Goal: Task Accomplishment & Management: Complete application form

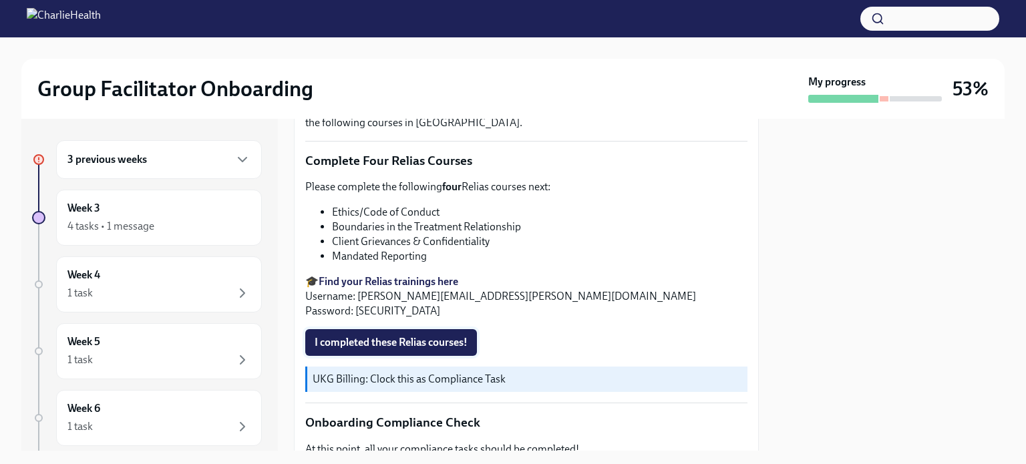
scroll to position [610, 0]
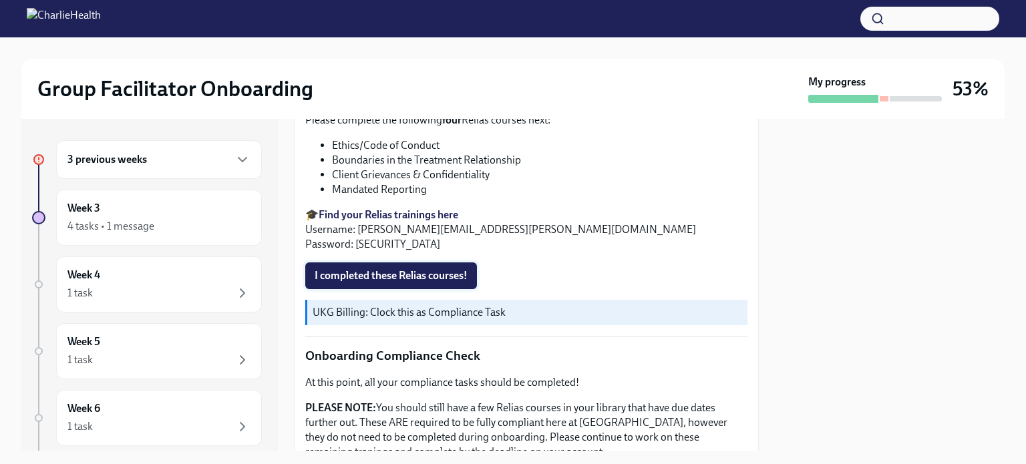
click at [414, 269] on span "I completed these Relias courses!" at bounding box center [391, 275] width 153 height 13
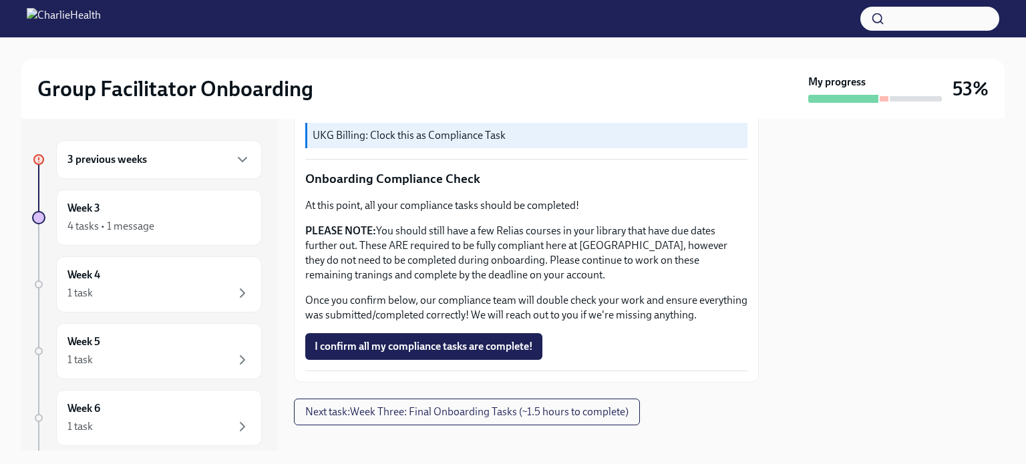
scroll to position [811, 0]
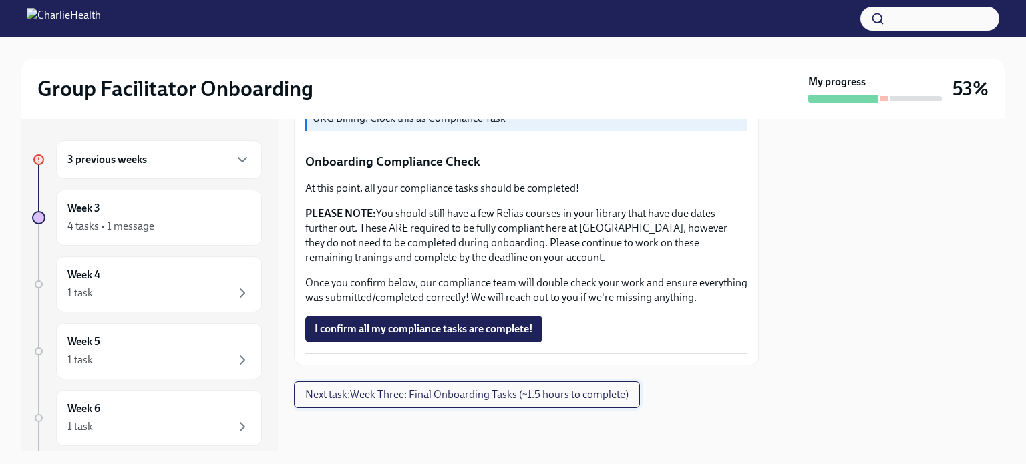
click at [540, 392] on span "Next task : Week Three: Final Onboarding Tasks (~1.5 hours to complete)" at bounding box center [466, 394] width 323 height 13
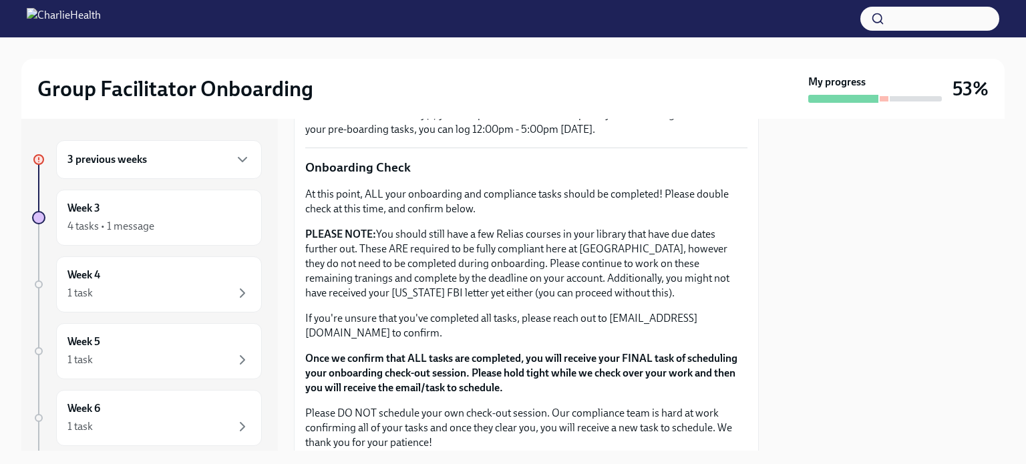
scroll to position [1195, 0]
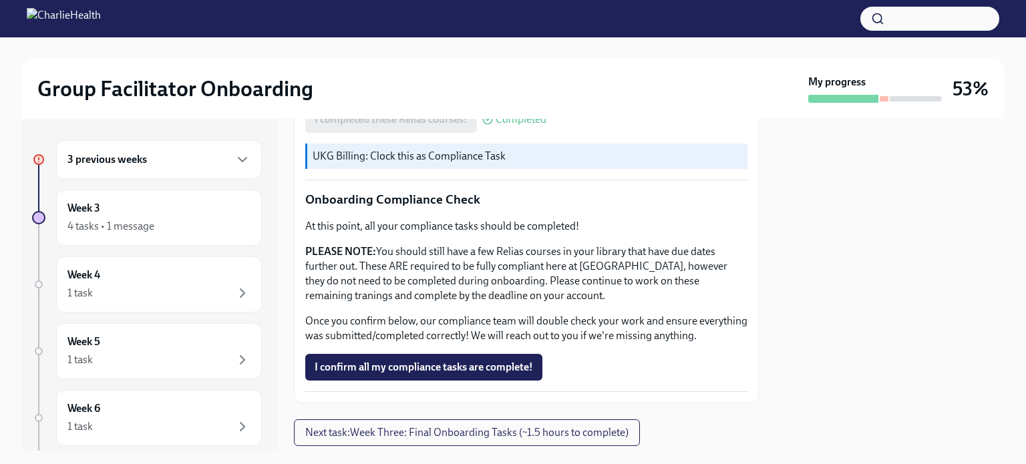
scroll to position [744, 0]
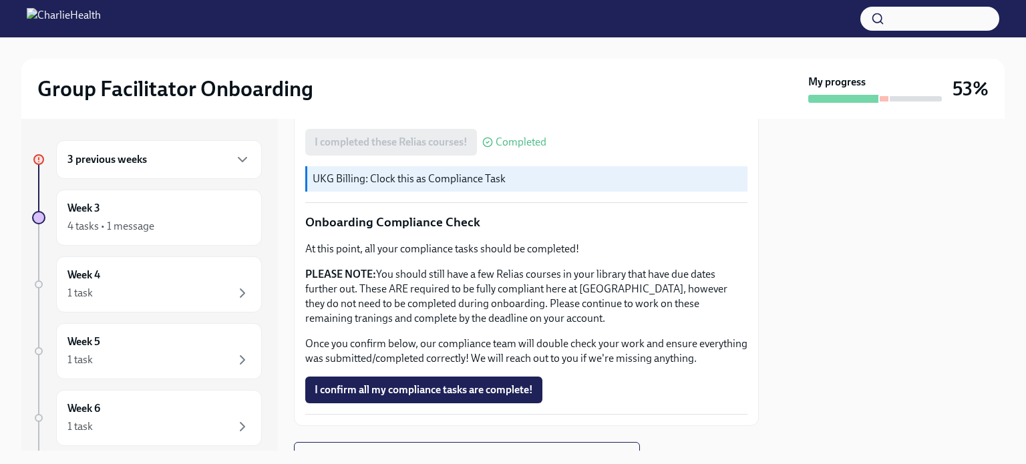
click at [192, 167] on div "3 previous weeks" at bounding box center [158, 160] width 183 height 16
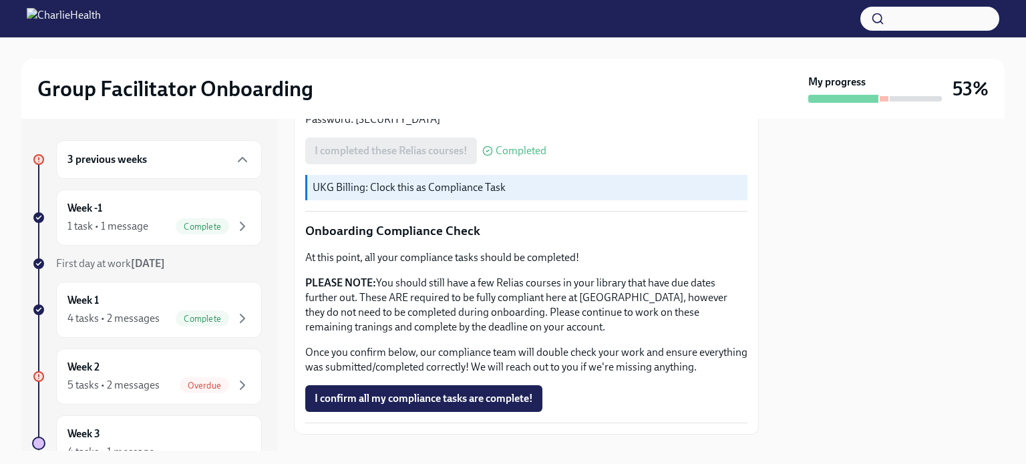
scroll to position [811, 0]
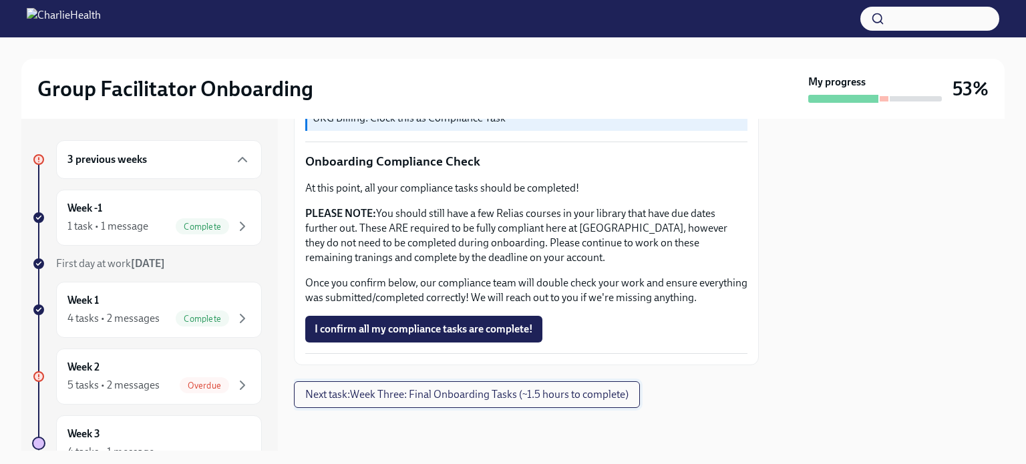
click at [505, 406] on button "Next task : Week Three: Final Onboarding Tasks (~1.5 hours to complete)" at bounding box center [467, 395] width 346 height 27
